Goal: Find specific page/section: Find specific page/section

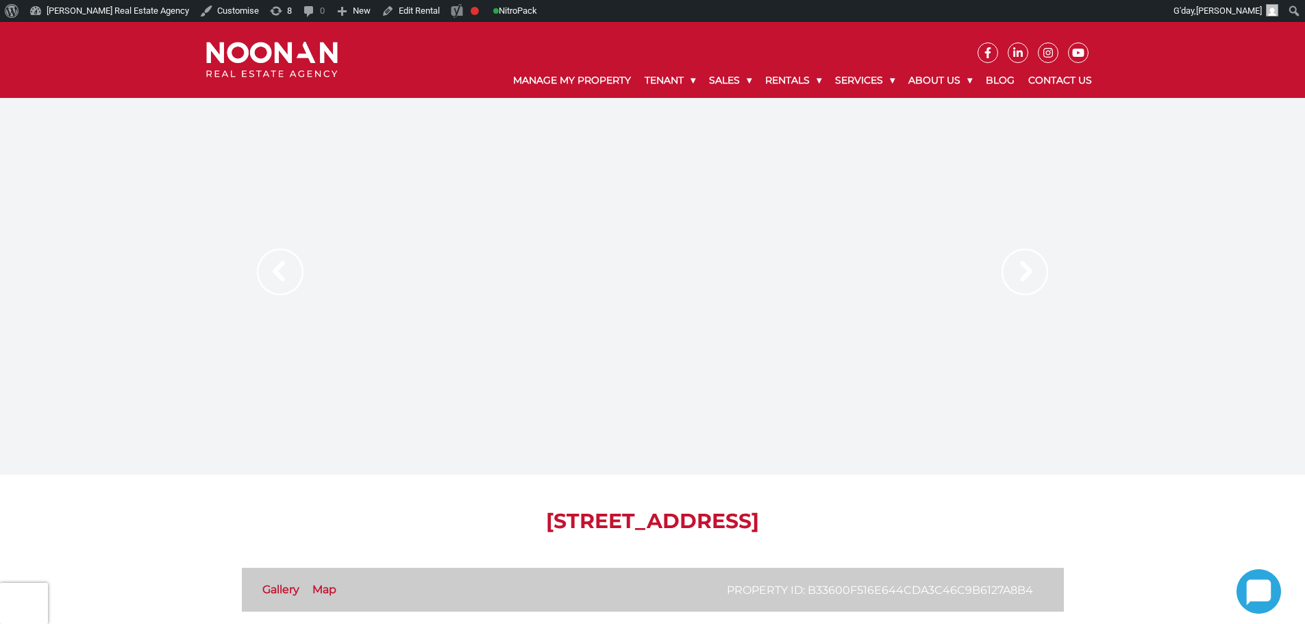
click at [1014, 258] on img at bounding box center [1024, 272] width 47 height 47
click at [1017, 261] on img at bounding box center [1024, 272] width 47 height 47
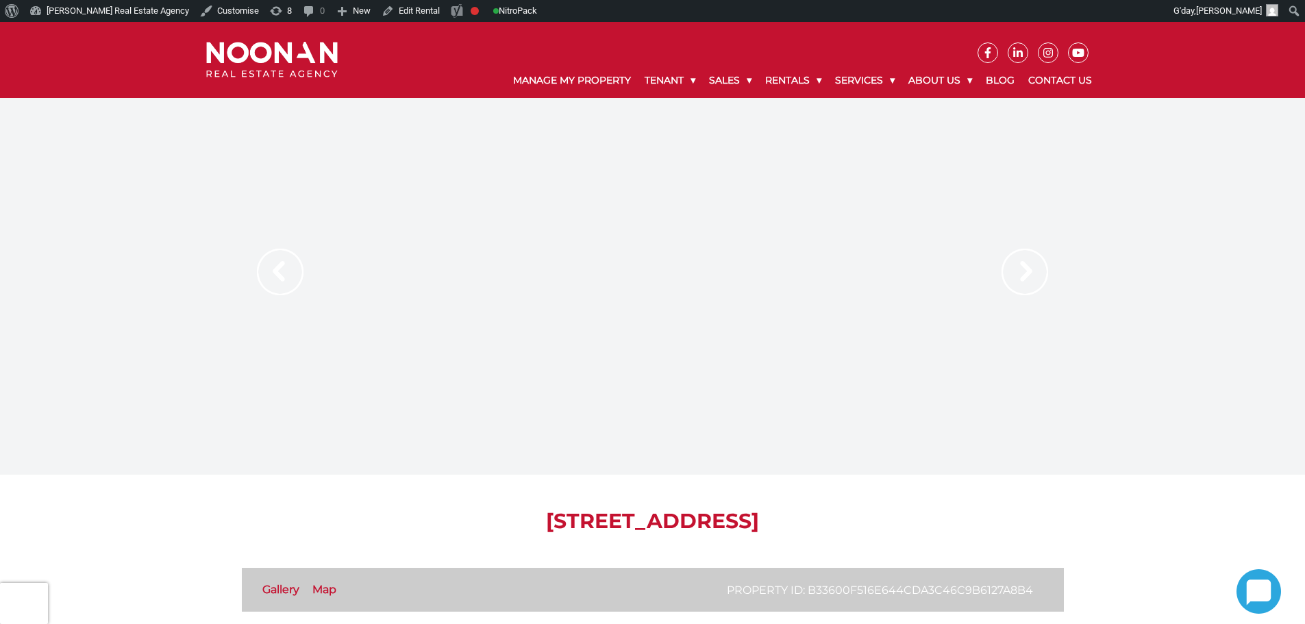
click at [1017, 261] on img at bounding box center [1024, 272] width 47 height 47
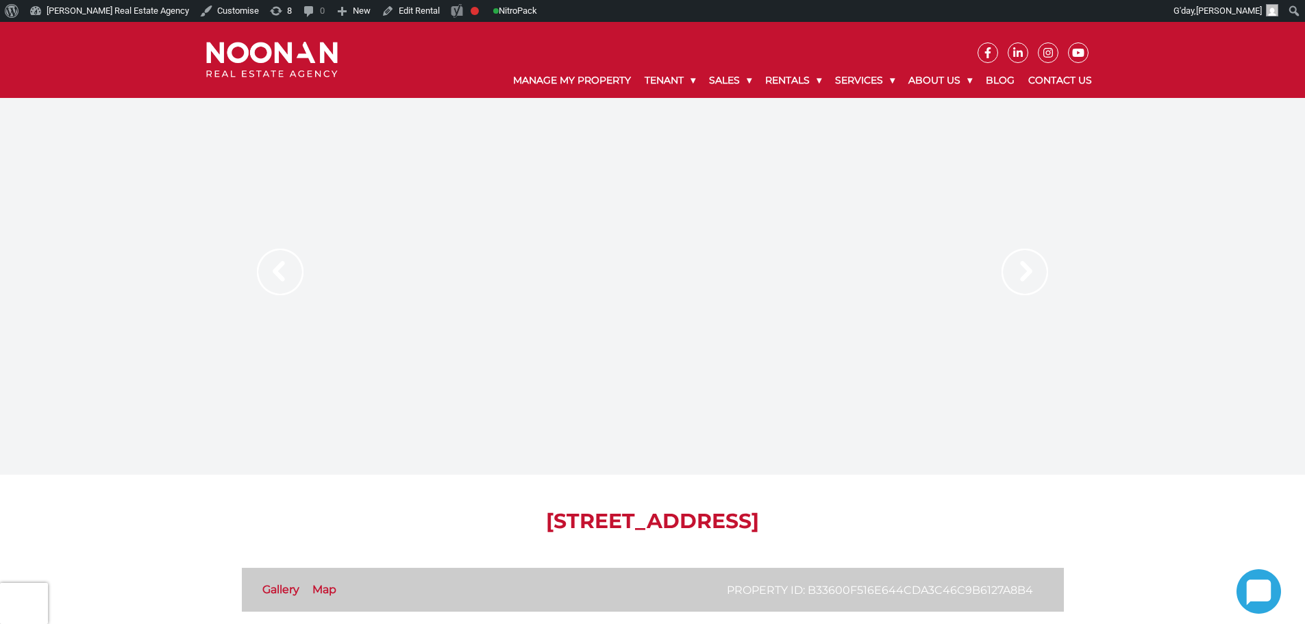
click at [1017, 261] on img at bounding box center [1024, 272] width 47 height 47
